Goal: Check status

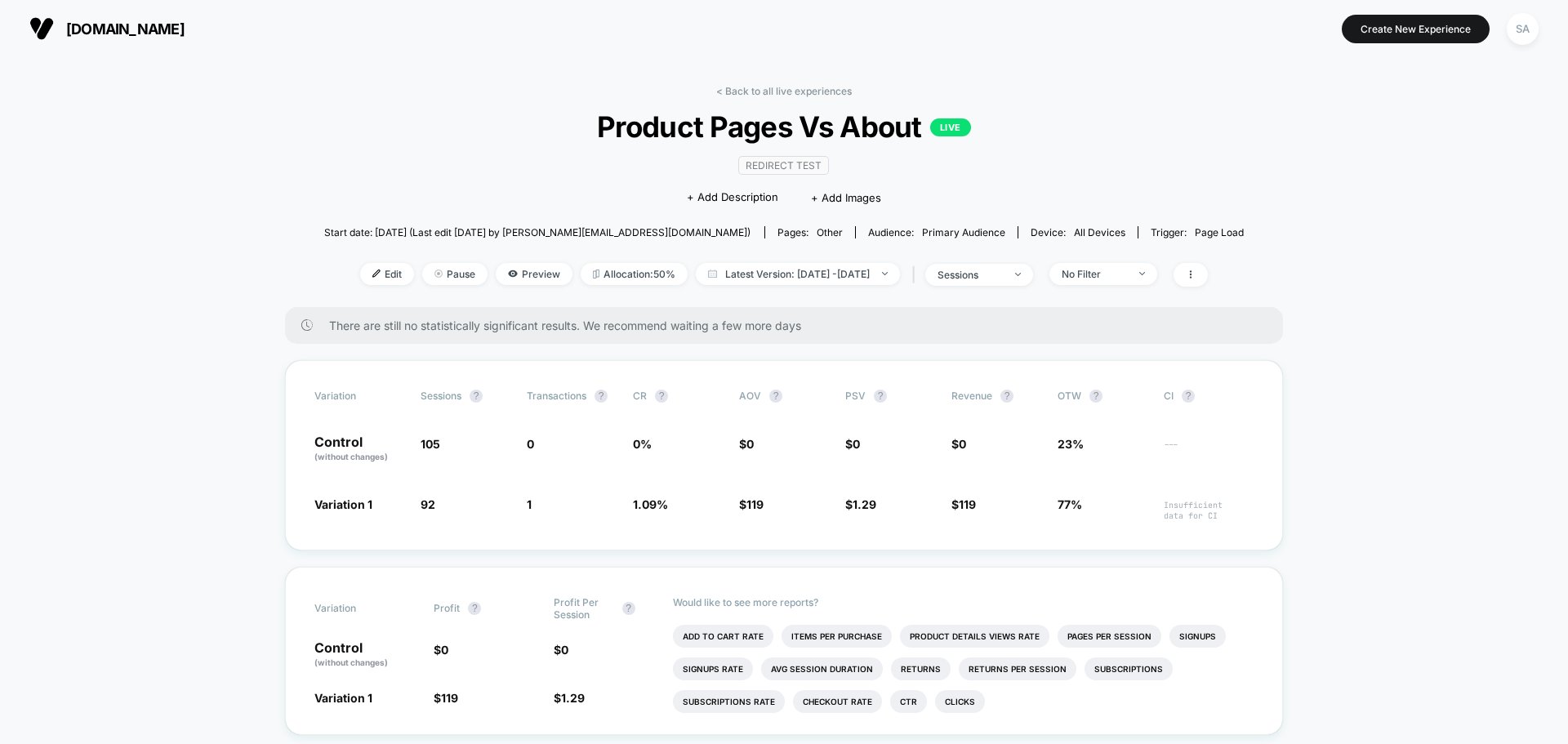
drag, startPoint x: 1249, startPoint y: 407, endPoint x: 1144, endPoint y: 408, distance: 105.0
click at [1144, 408] on div "Variation Sessions ? Transactions ? CR ? AOV ? PSV ? Revenue ? OTW ? CI ? Contr…" at bounding box center [783, 456] width 997 height 191
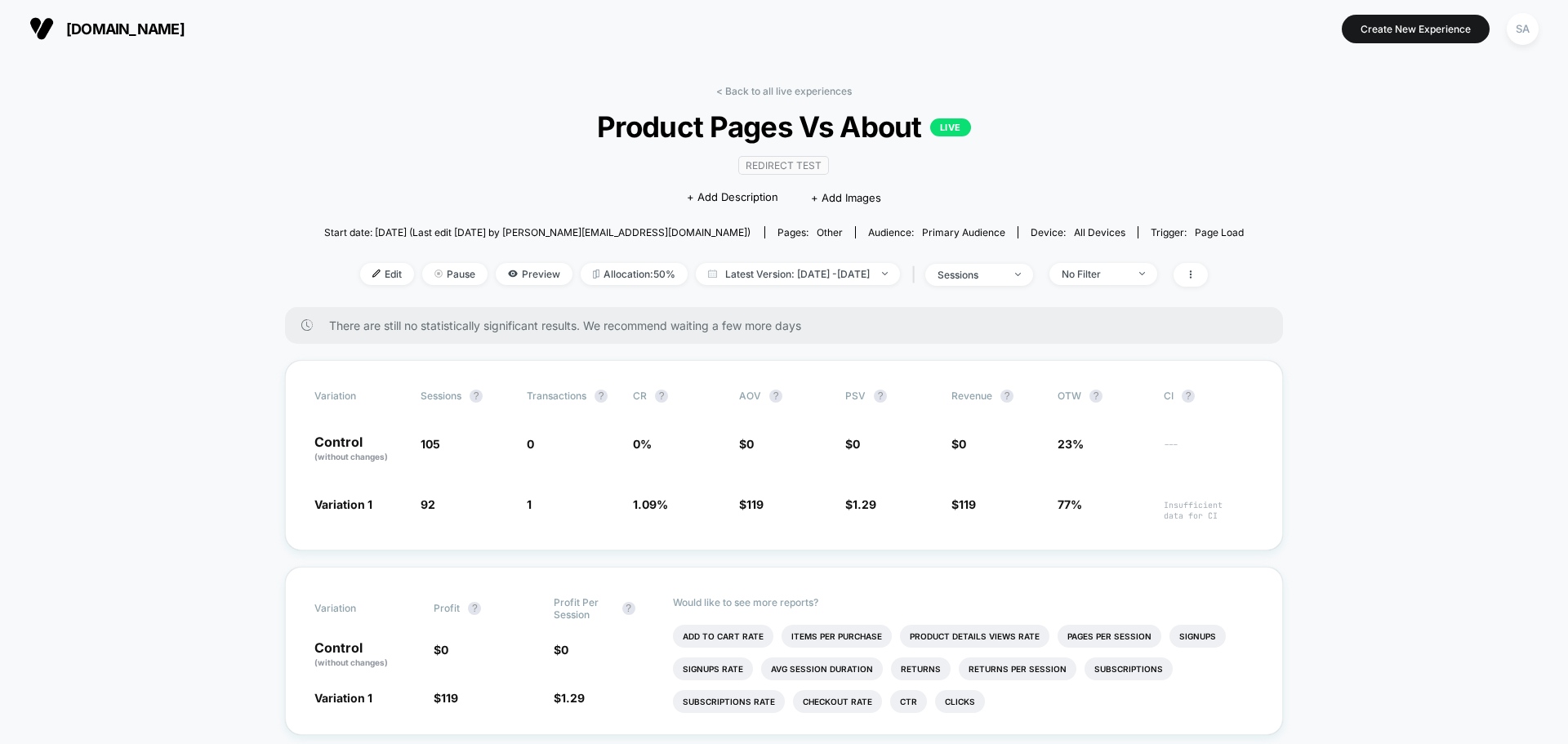
click at [50, 26] on img at bounding box center [42, 29] width 25 height 25
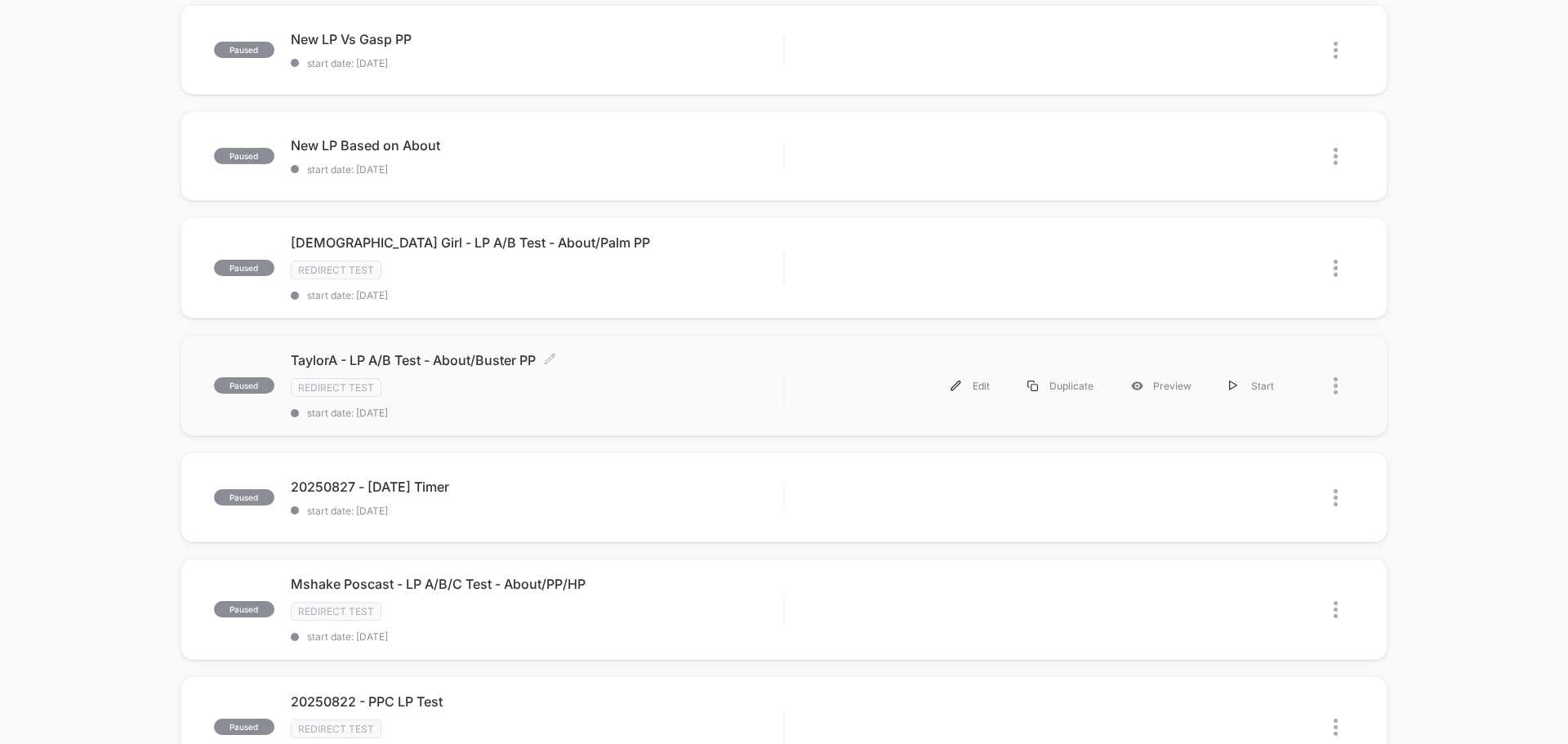
scroll to position [490, 0]
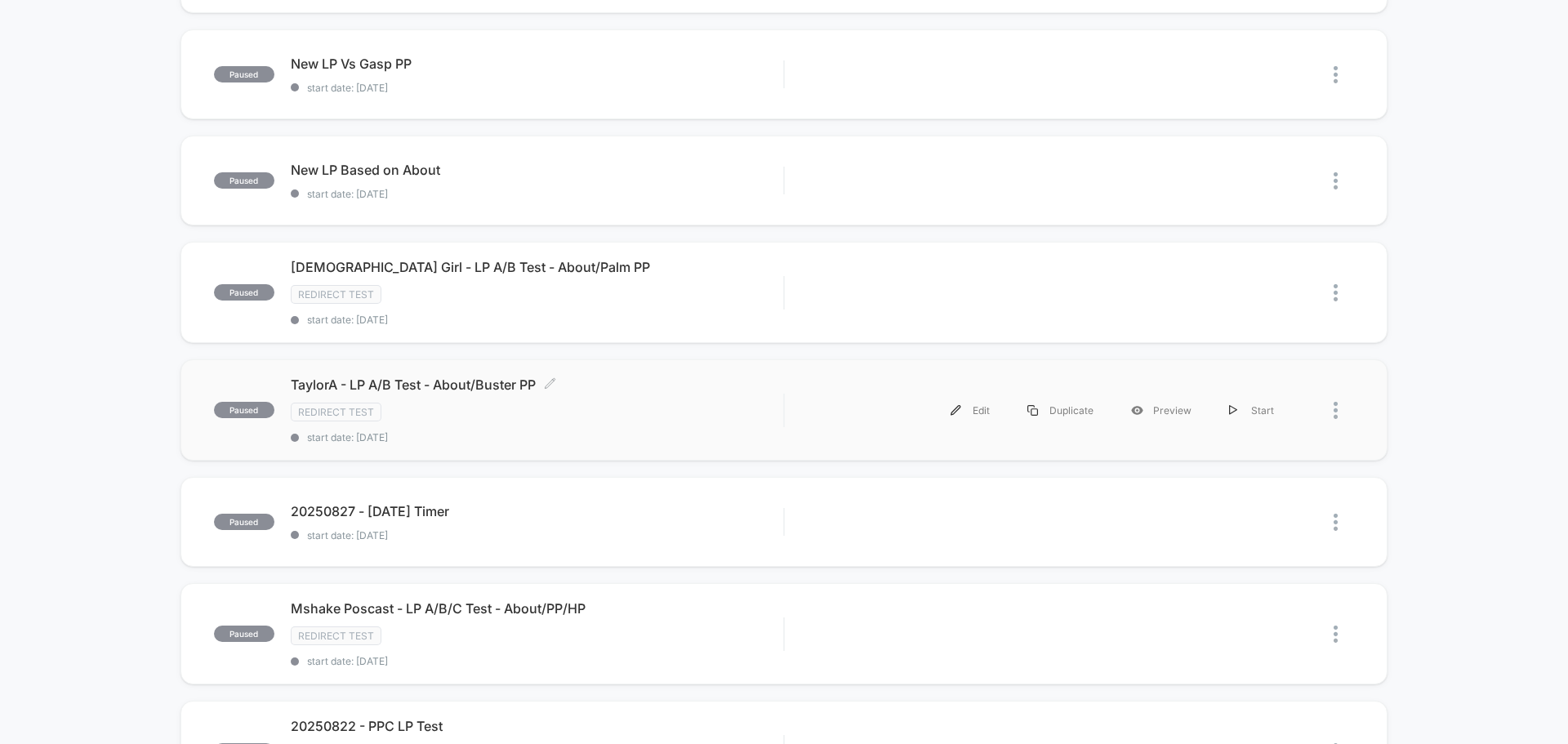
click at [461, 401] on div "TaylorA - LP A/B Test - About/Buster PP Click to edit experience details Click …" at bounding box center [537, 411] width 493 height 67
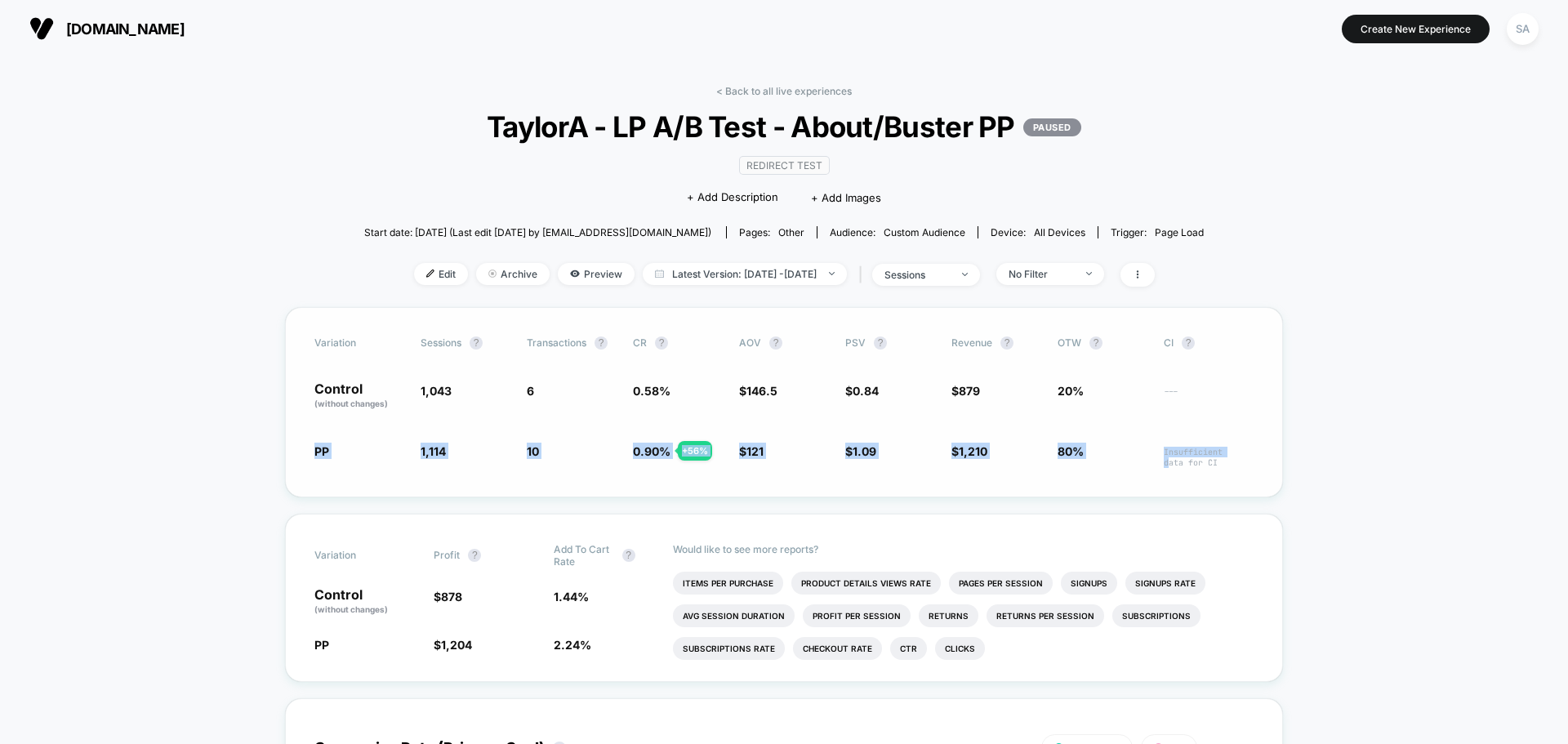
drag, startPoint x: 300, startPoint y: 459, endPoint x: 1168, endPoint y: 460, distance: 868.0
click at [1168, 460] on div "Variation Sessions ? Transactions ? CR ? AOV ? PSV ? Revenue ? OTW ? CI ? Contr…" at bounding box center [783, 402] width 997 height 191
drag, startPoint x: 1401, startPoint y: 413, endPoint x: 1358, endPoint y: 443, distance: 52.4
click at [46, 28] on img at bounding box center [42, 29] width 25 height 25
